Goal: Check status: Check status

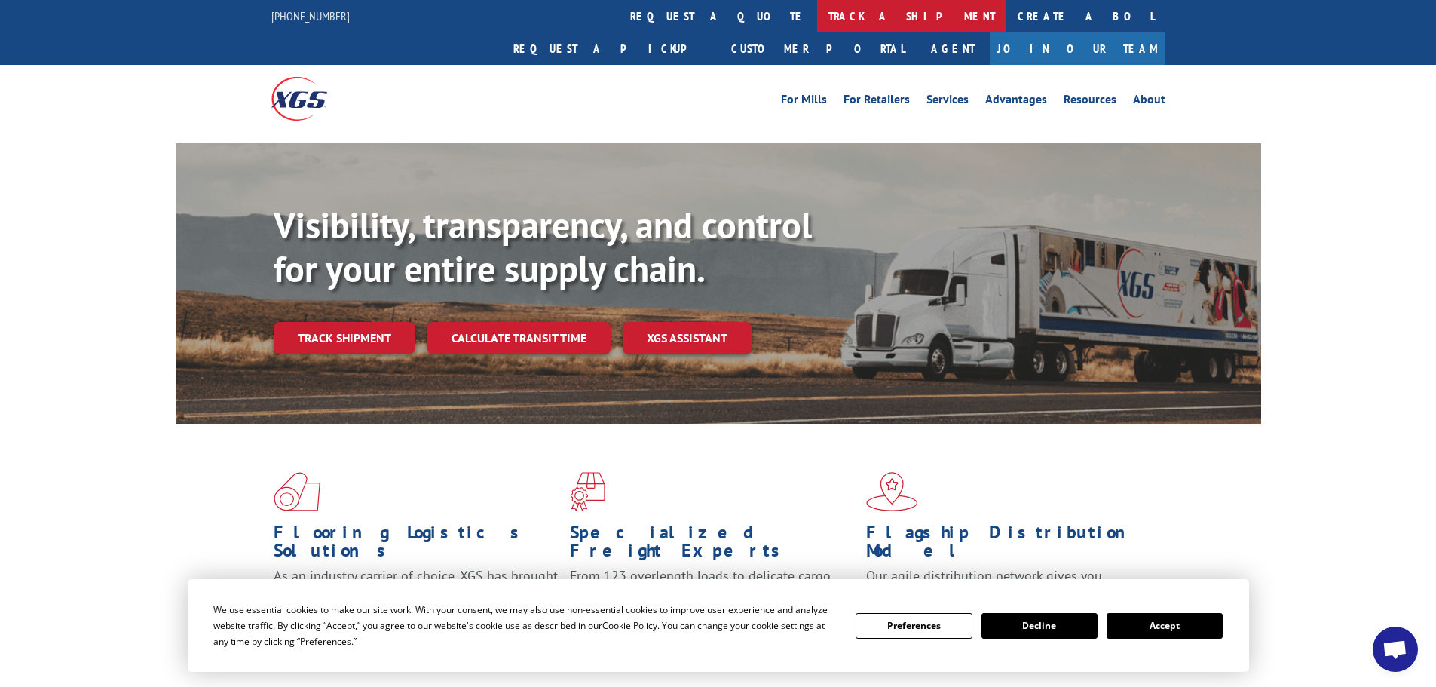
click at [817, 12] on link "track a shipment" at bounding box center [911, 16] width 189 height 32
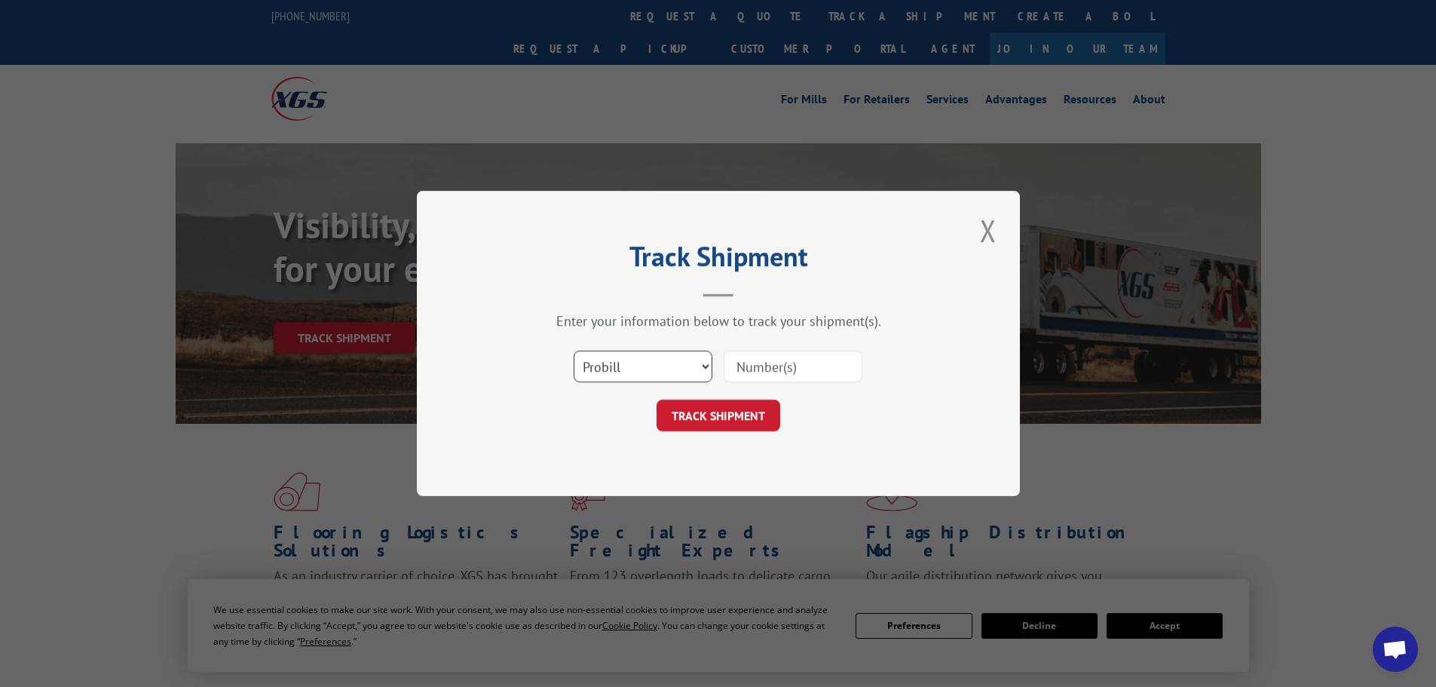
click at [650, 368] on select "Select category... Probill BOL PO" at bounding box center [643, 366] width 139 height 32
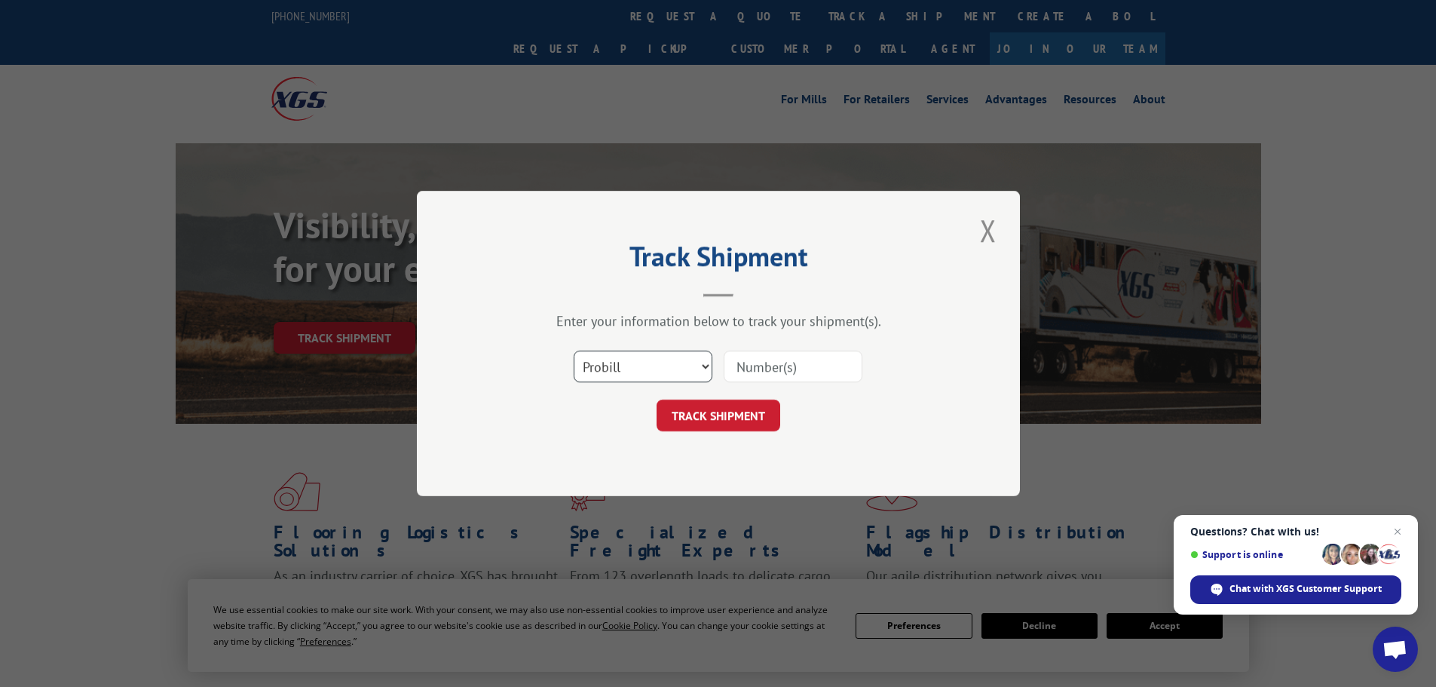
select select "bol"
click at [574, 350] on select "Select category... Probill BOL PO" at bounding box center [643, 366] width 139 height 32
click at [794, 375] on input at bounding box center [793, 366] width 139 height 32
paste input "5943162"
type input "5943162"
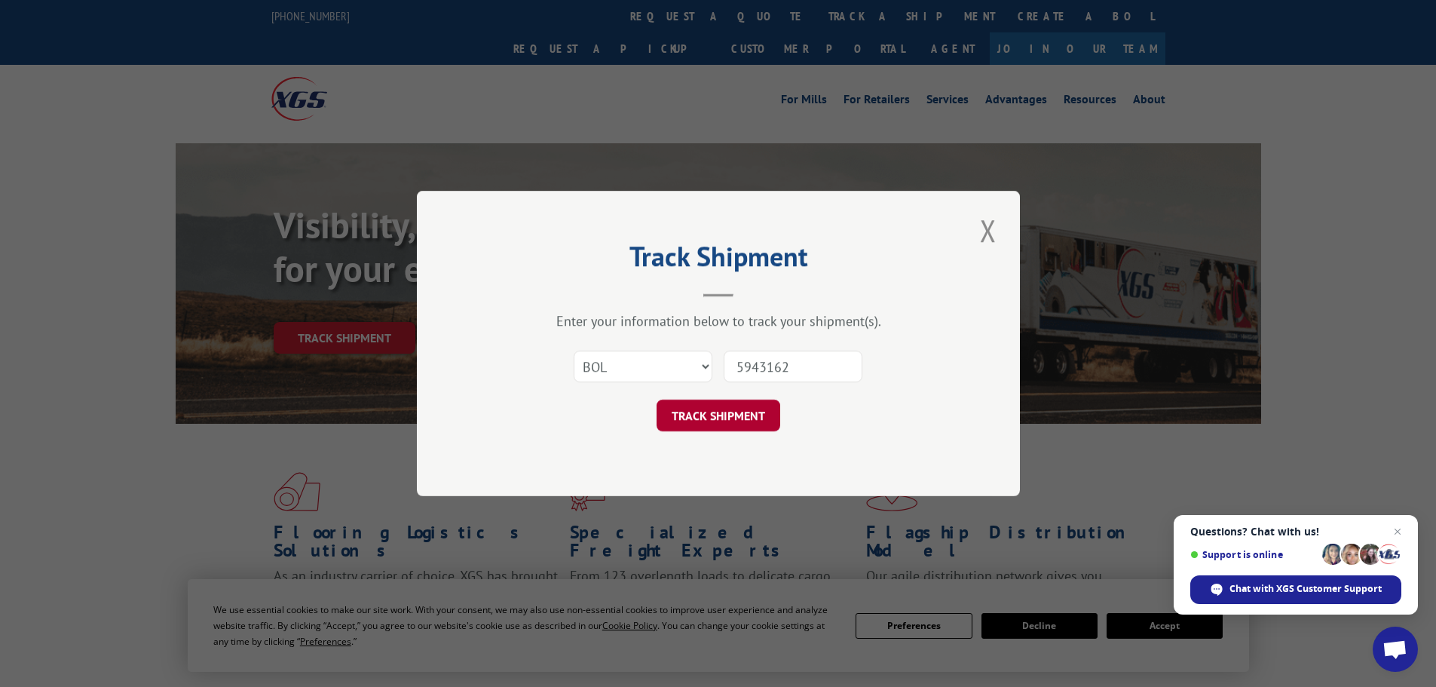
click at [739, 417] on button "TRACK SHIPMENT" at bounding box center [718, 415] width 124 height 32
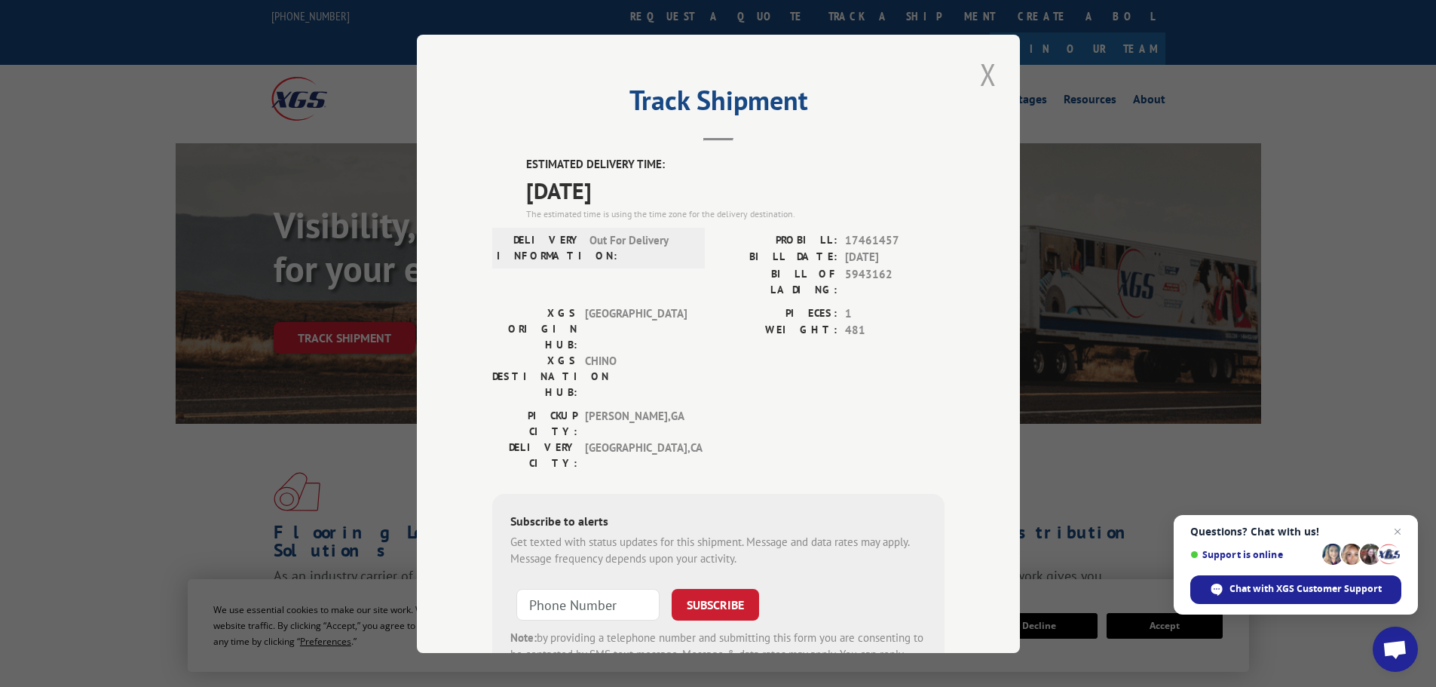
click at [978, 75] on button "Close modal" at bounding box center [988, 74] width 26 height 41
